Goal: Use online tool/utility: Utilize a website feature to perform a specific function

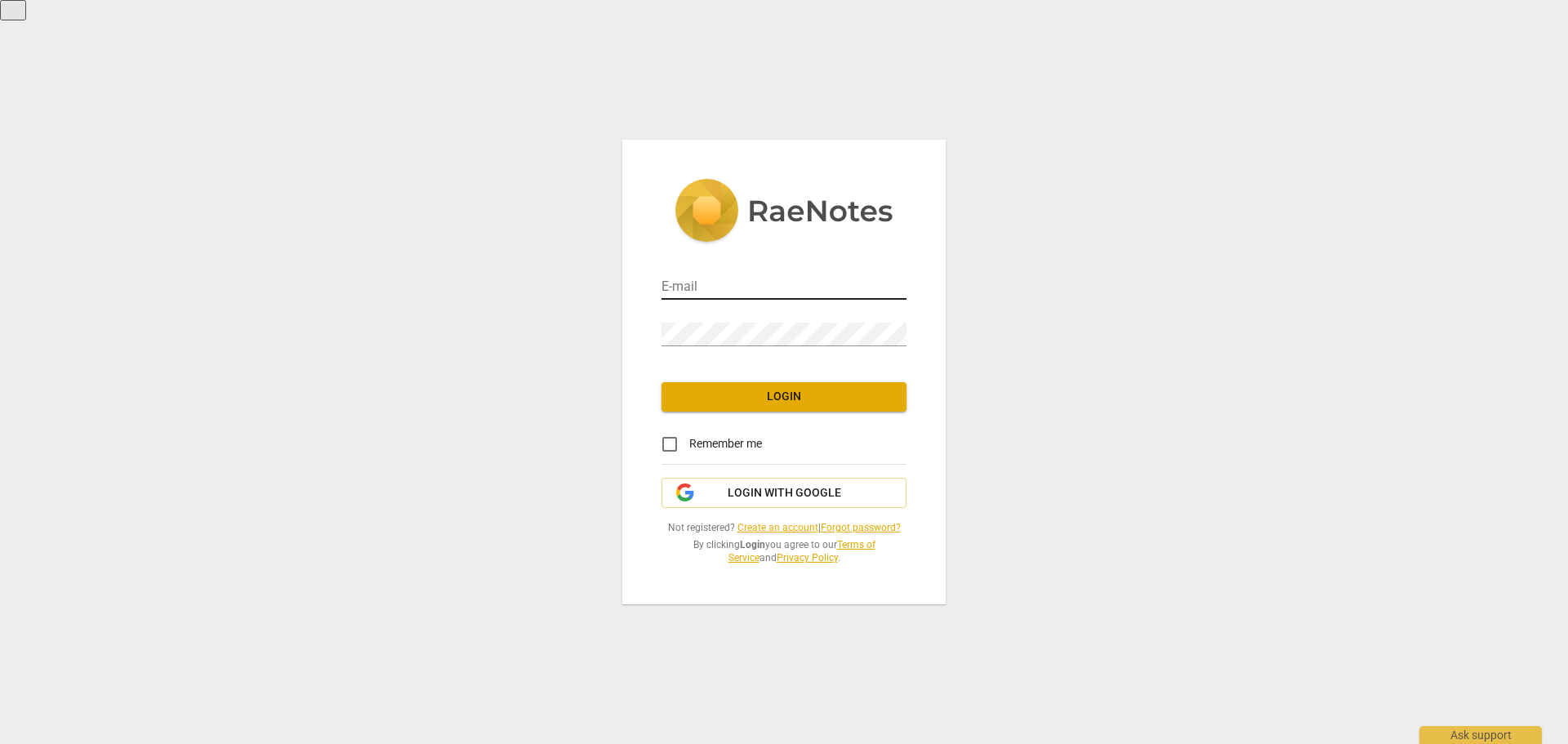
click at [692, 277] on input "email" at bounding box center [784, 288] width 245 height 24
type input "hayleyscastle@gmail.com"
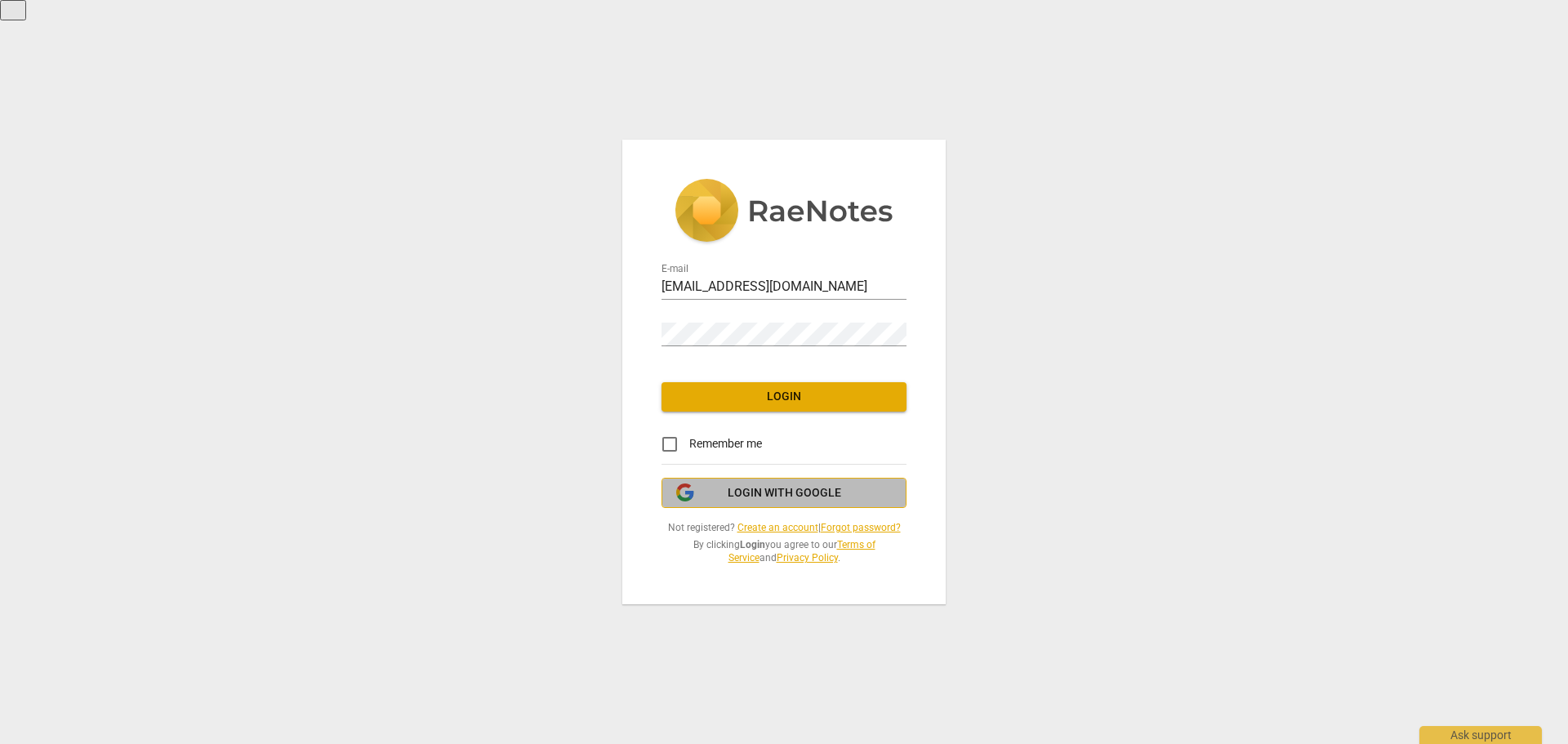
drag, startPoint x: 775, startPoint y: 347, endPoint x: 718, endPoint y: 504, distance: 167.0
click at [718, 504] on button "Login with Google" at bounding box center [784, 493] width 245 height 31
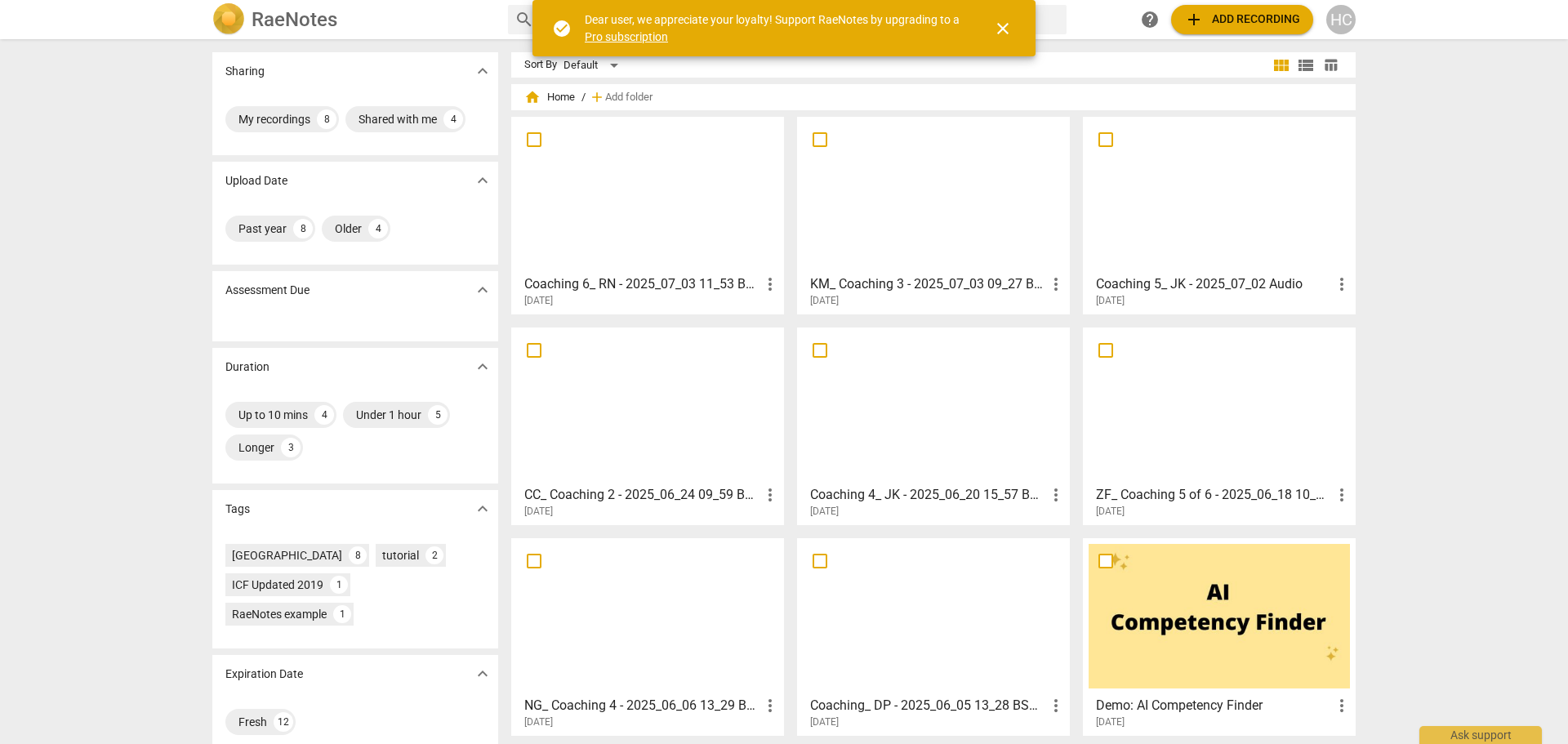
click at [1000, 27] on span "close" at bounding box center [1002, 28] width 20 height 20
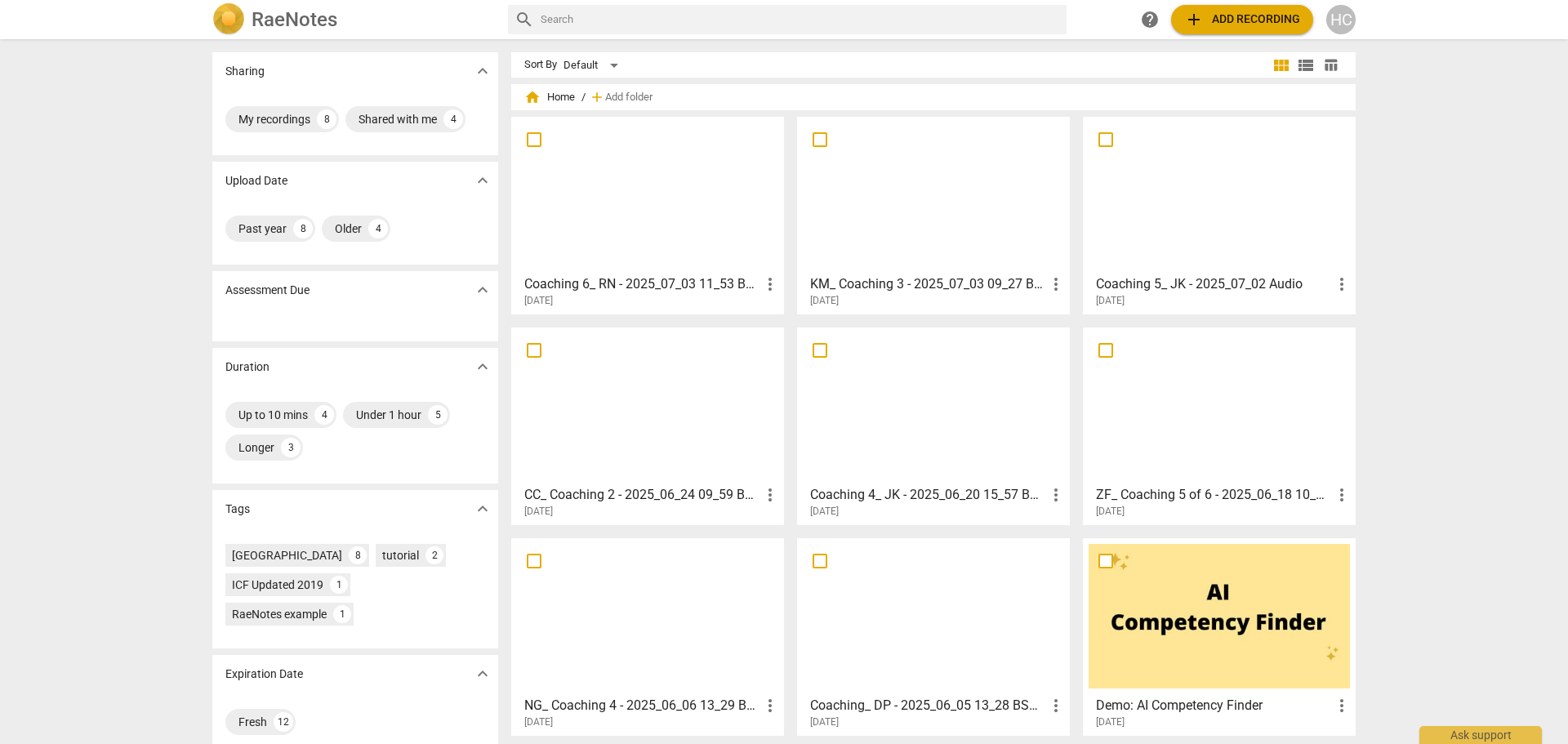
click at [1248, 21] on span "add Add recording" at bounding box center [1241, 19] width 116 height 20
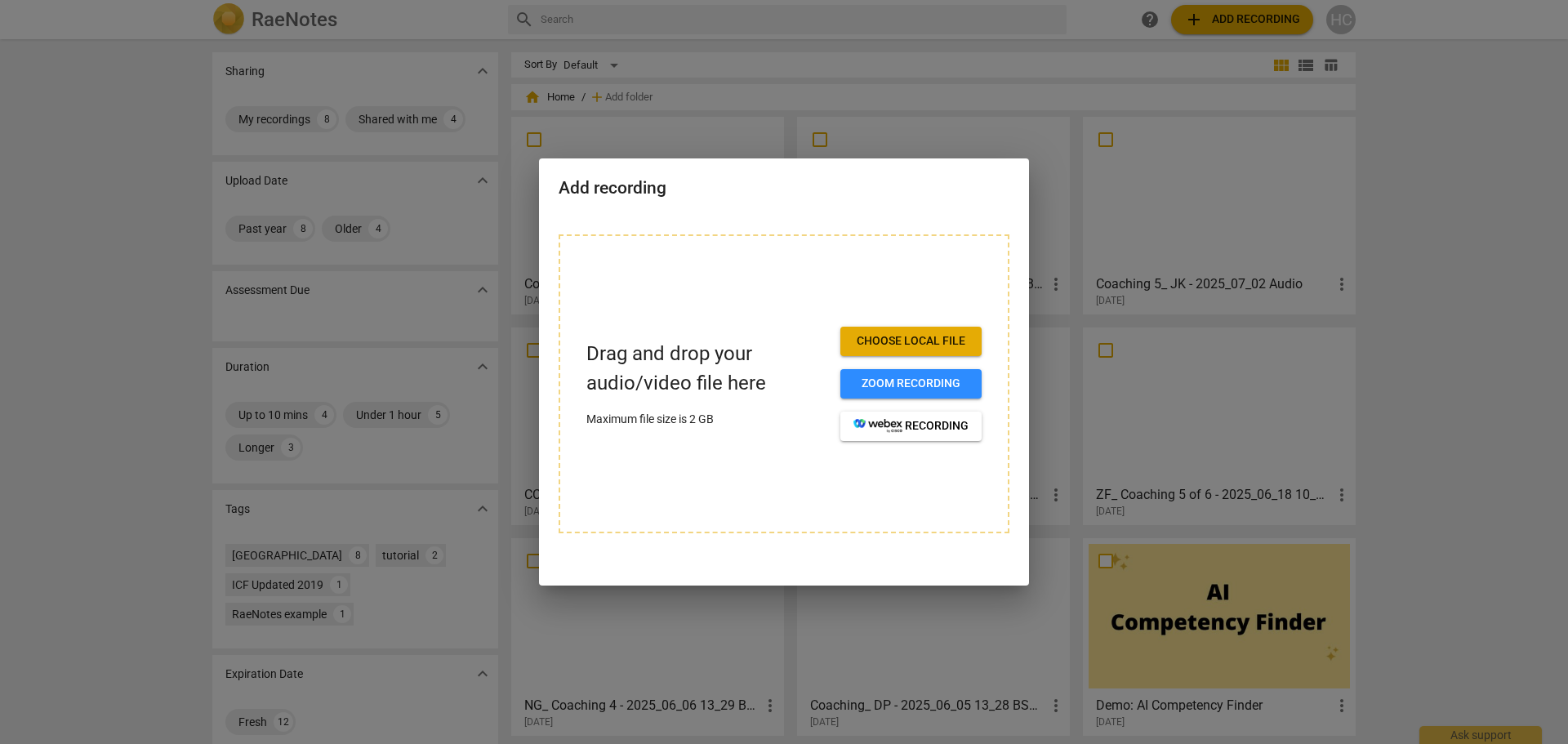
click at [905, 344] on span "Choose local file" at bounding box center [910, 341] width 115 height 16
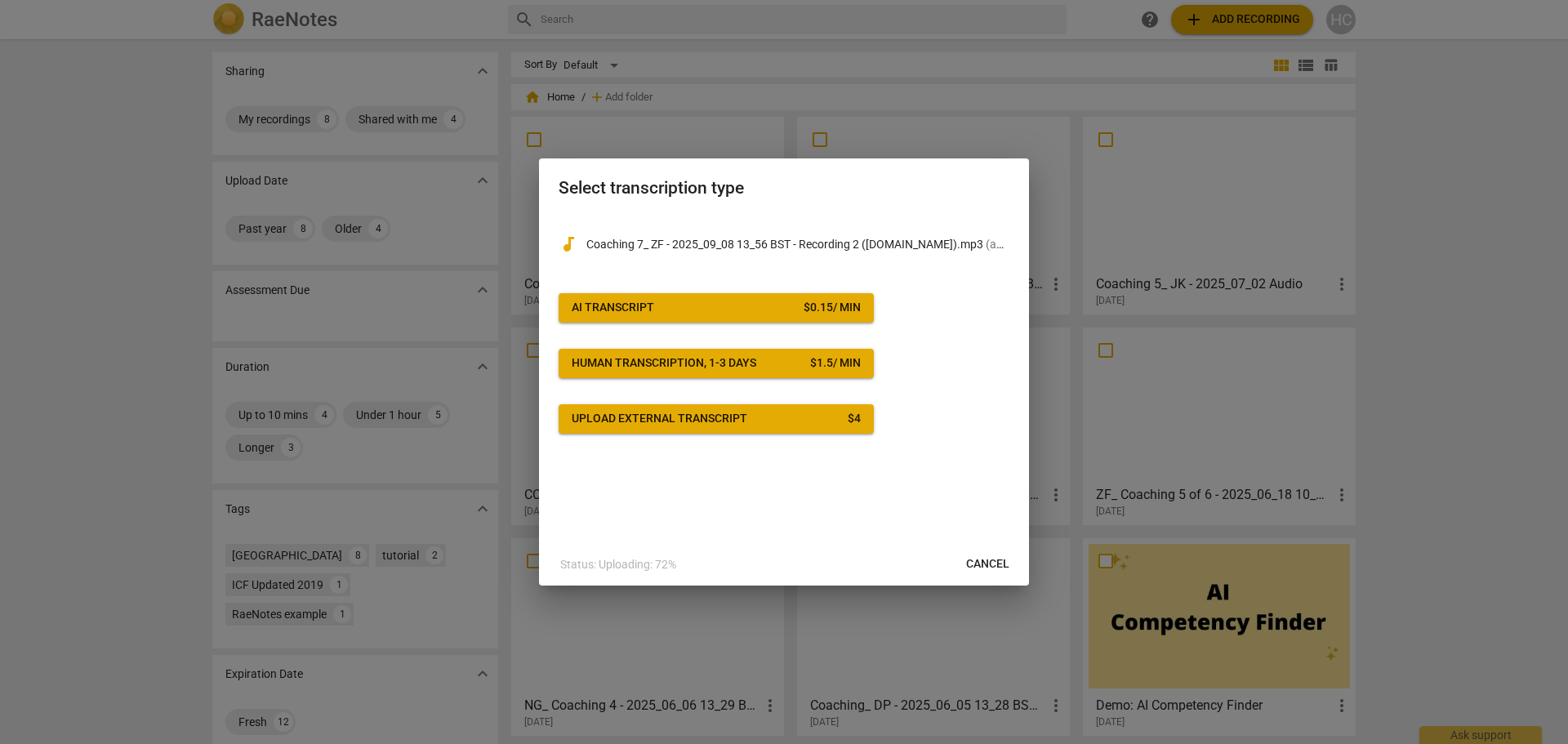
click at [624, 302] on div "AI Transcript" at bounding box center [612, 307] width 83 height 16
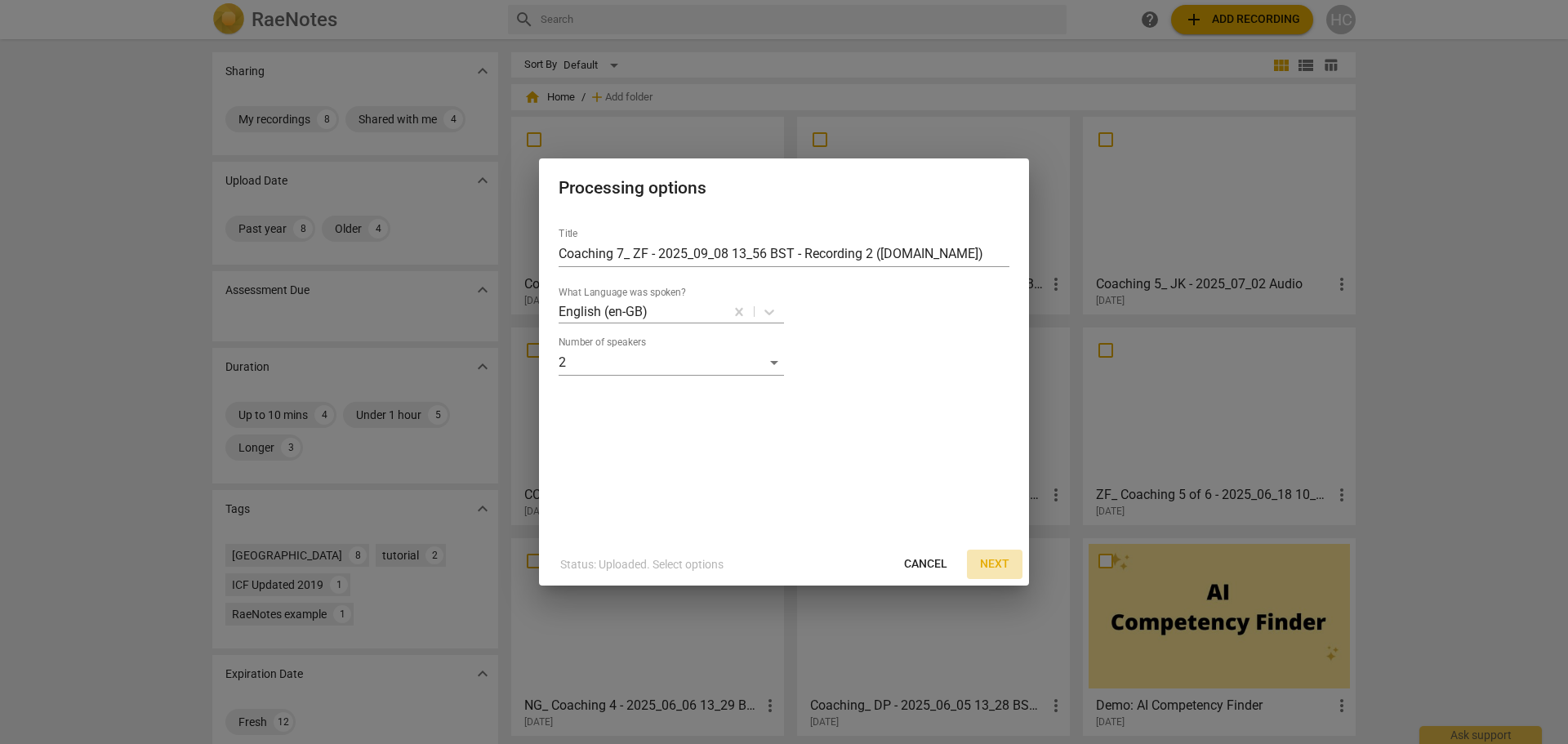
click at [986, 556] on span "Next" at bounding box center [994, 564] width 29 height 16
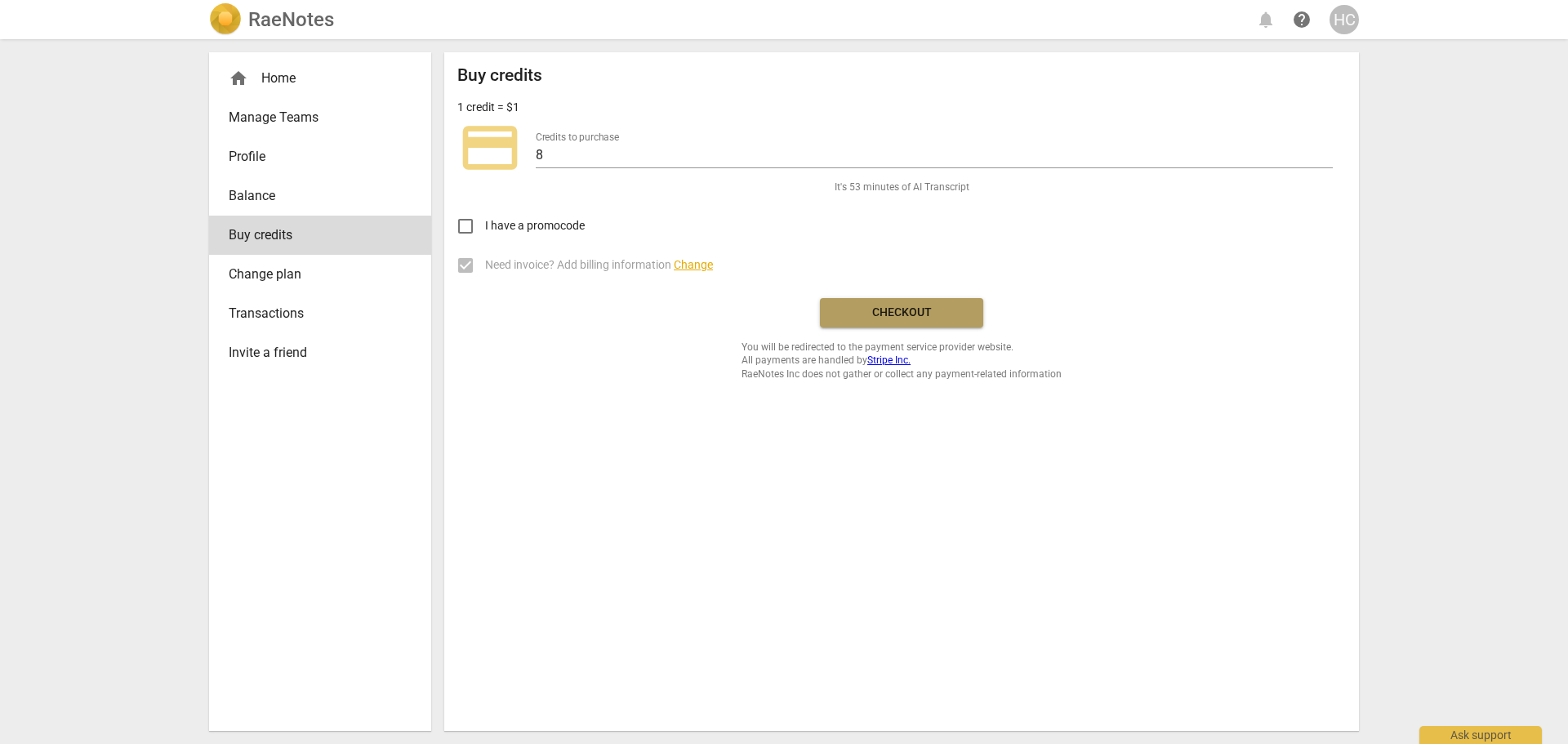
click at [907, 319] on span "Checkout" at bounding box center [902, 312] width 138 height 16
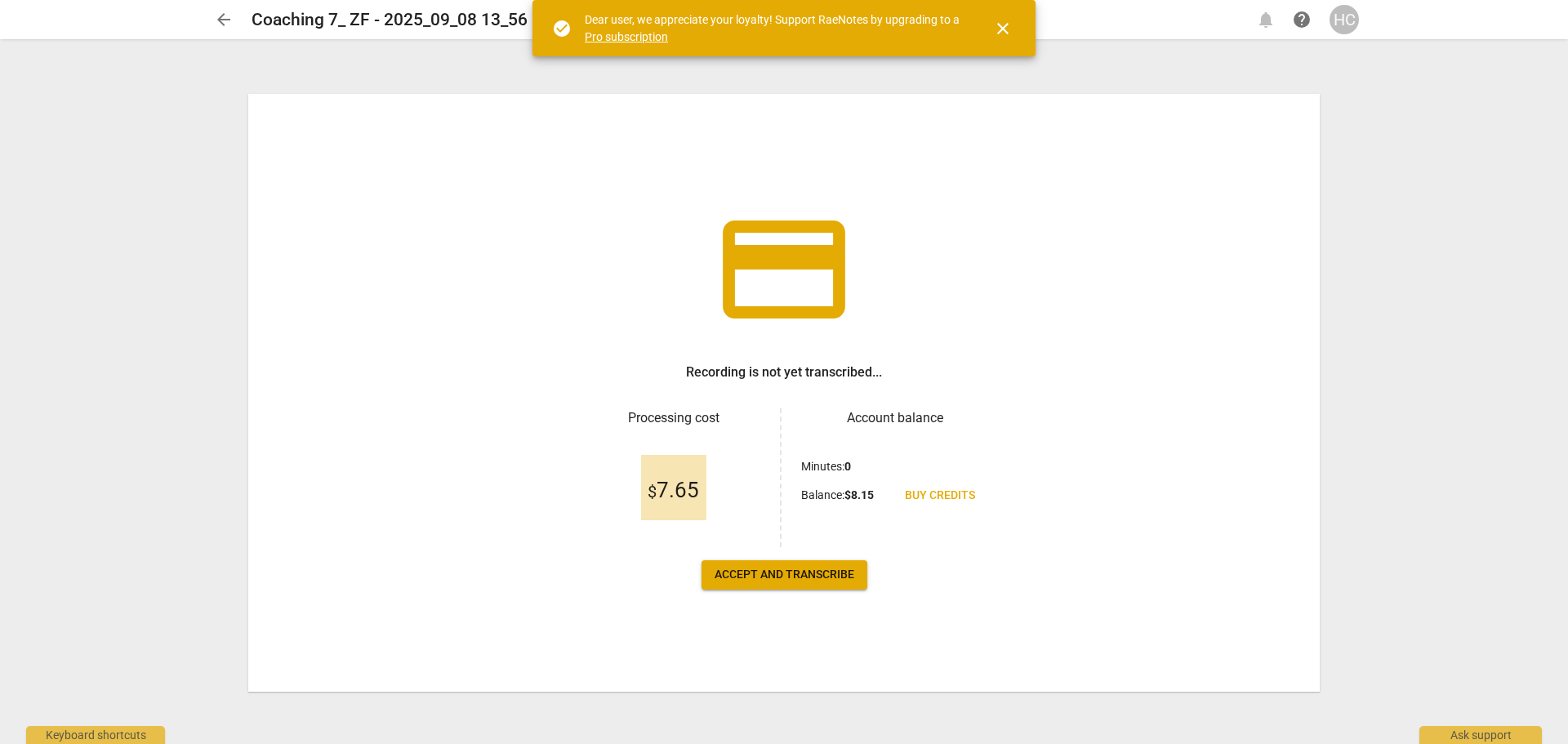
click at [785, 571] on span "Accept and transcribe" at bounding box center [784, 574] width 140 height 16
